Goal: Task Accomplishment & Management: Use online tool/utility

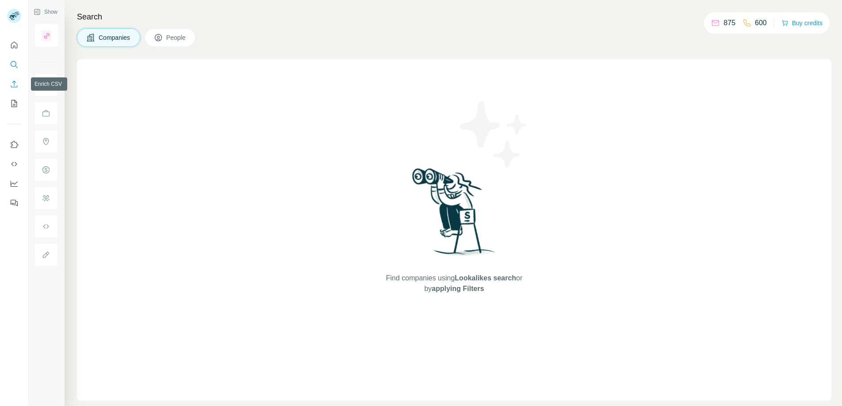
click at [13, 78] on button "Enrich CSV" at bounding box center [14, 84] width 14 height 16
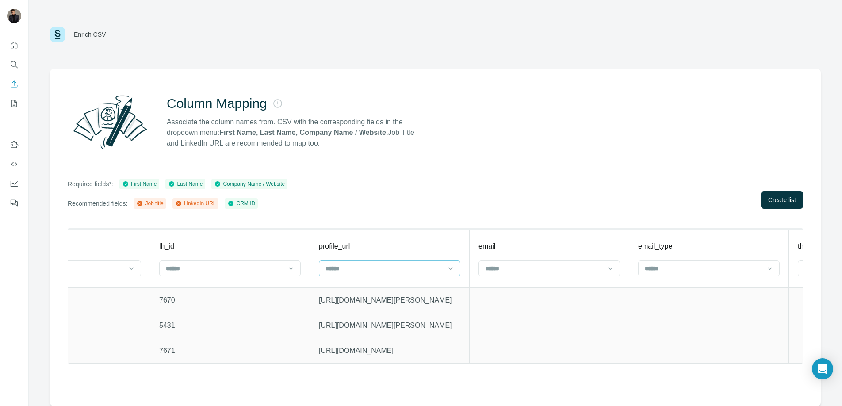
scroll to position [0, 1996]
click at [378, 268] on input at bounding box center [381, 269] width 119 height 10
click at [369, 300] on div "LinkedIn URL" at bounding box center [387, 304] width 126 height 9
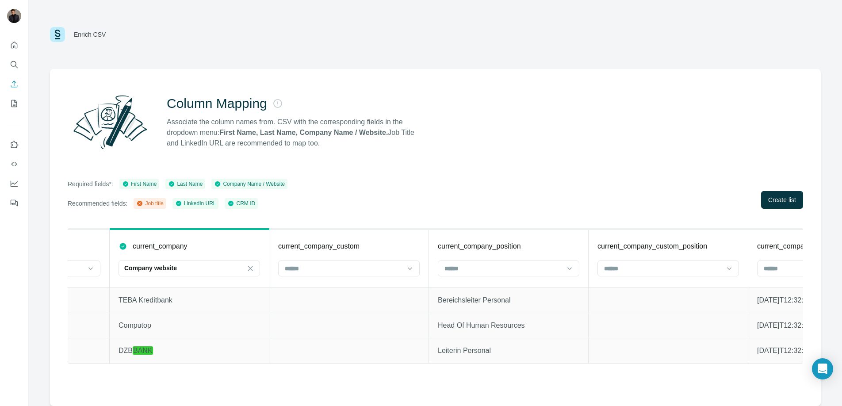
scroll to position [0, 8123]
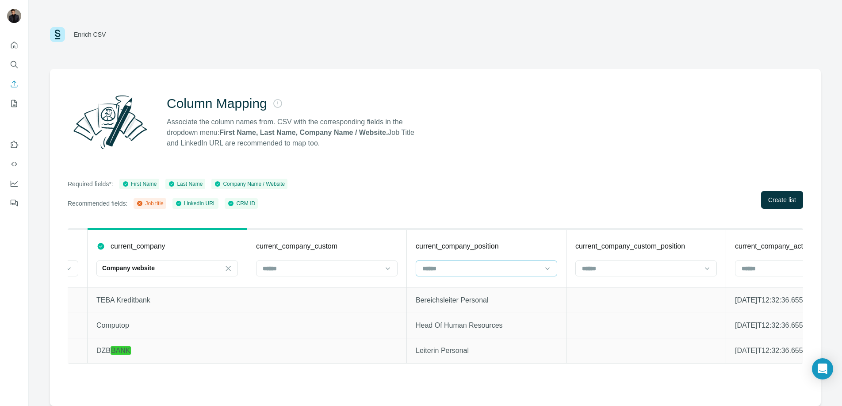
click at [482, 273] on input at bounding box center [480, 269] width 119 height 10
click at [479, 285] on div "Job title" at bounding box center [486, 288] width 126 height 9
click at [586, 185] on div "Required fields*: First Name Last Name Company Name / Website Recommended field…" at bounding box center [435, 194] width 735 height 30
click at [777, 200] on span "Create list" at bounding box center [782, 199] width 28 height 9
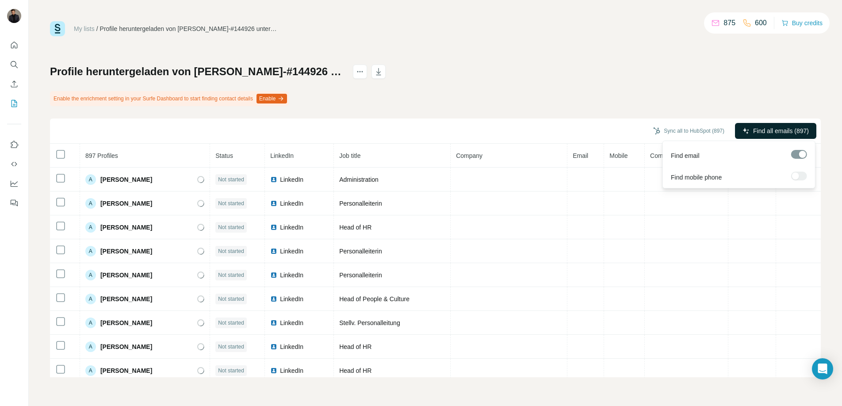
click at [760, 129] on span "Find all emails (897)" at bounding box center [781, 130] width 56 height 9
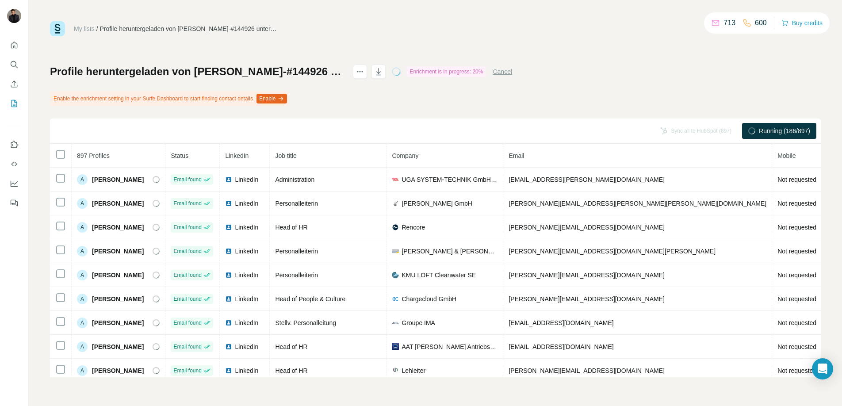
click at [690, 84] on div "Profile heruntergeladen von [PERSON_NAME]-#144926 unter [DATE]T12-48-53.450Z En…" at bounding box center [435, 221] width 771 height 313
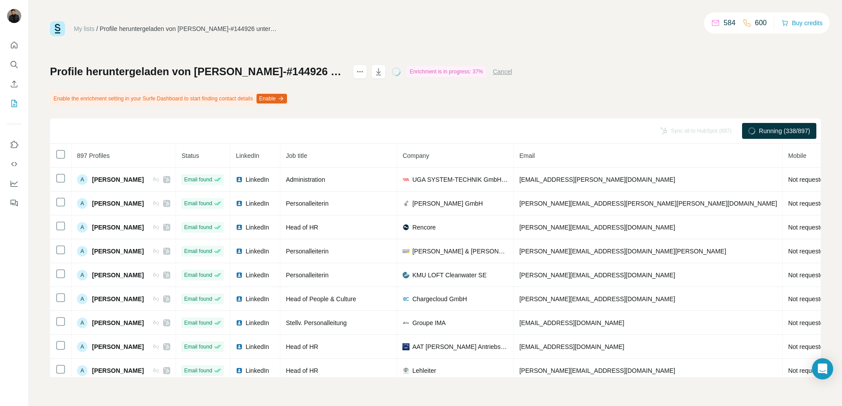
click at [531, 110] on div "Profile heruntergeladen von [PERSON_NAME]-#144926 unter [DATE]T12-48-53.450Z En…" at bounding box center [435, 221] width 771 height 313
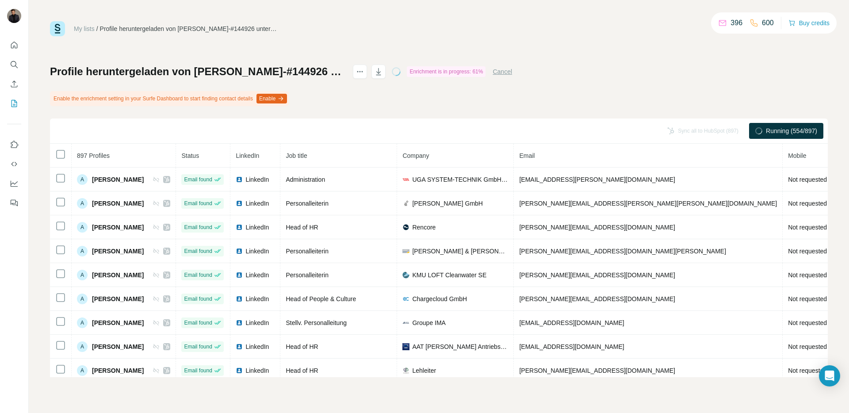
click at [659, 57] on div "My lists / Profile heruntergeladen von [PERSON_NAME]-#144926 unter [DATE]T12-48…" at bounding box center [439, 199] width 778 height 356
